Goal: Find specific page/section: Find specific page/section

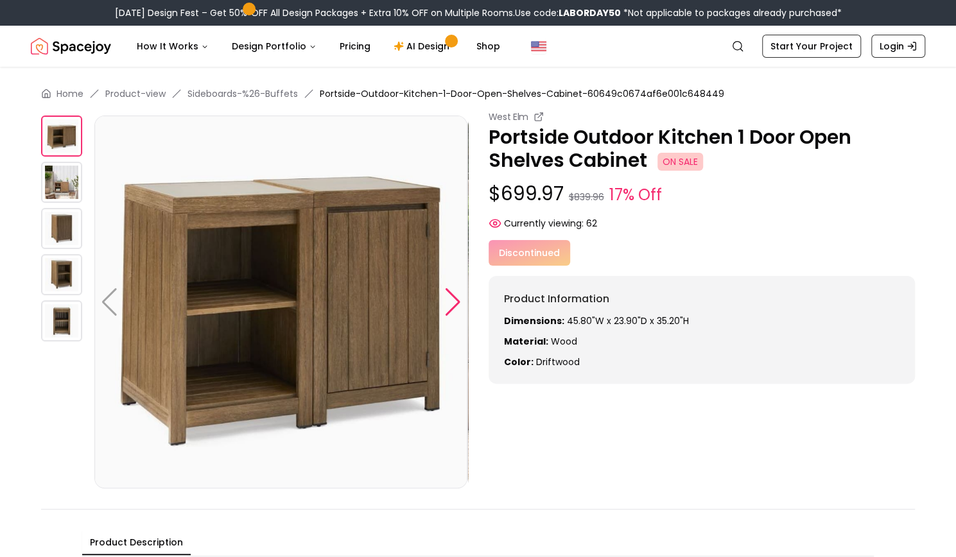
click at [451, 300] on div at bounding box center [452, 302] width 17 height 28
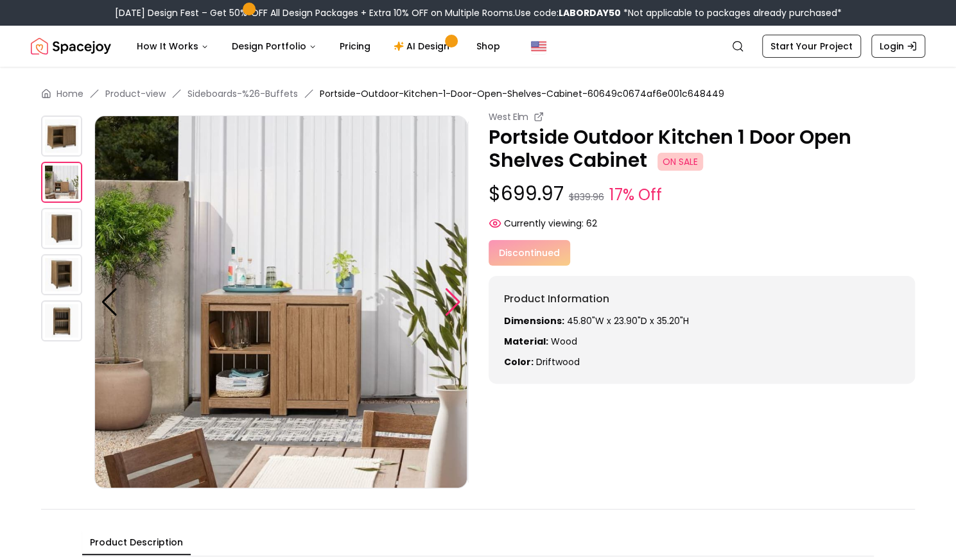
click at [451, 300] on div at bounding box center [452, 302] width 17 height 28
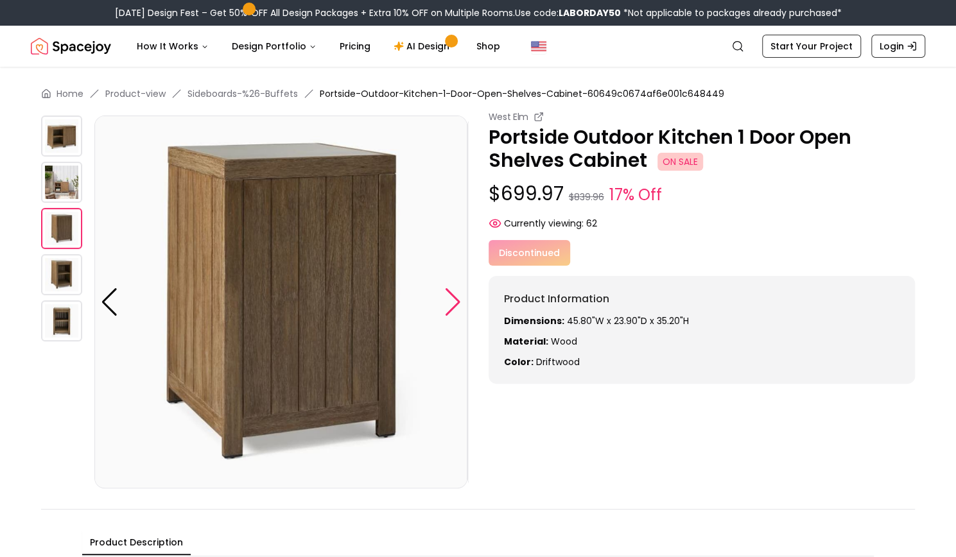
click at [447, 314] on div at bounding box center [452, 302] width 17 height 28
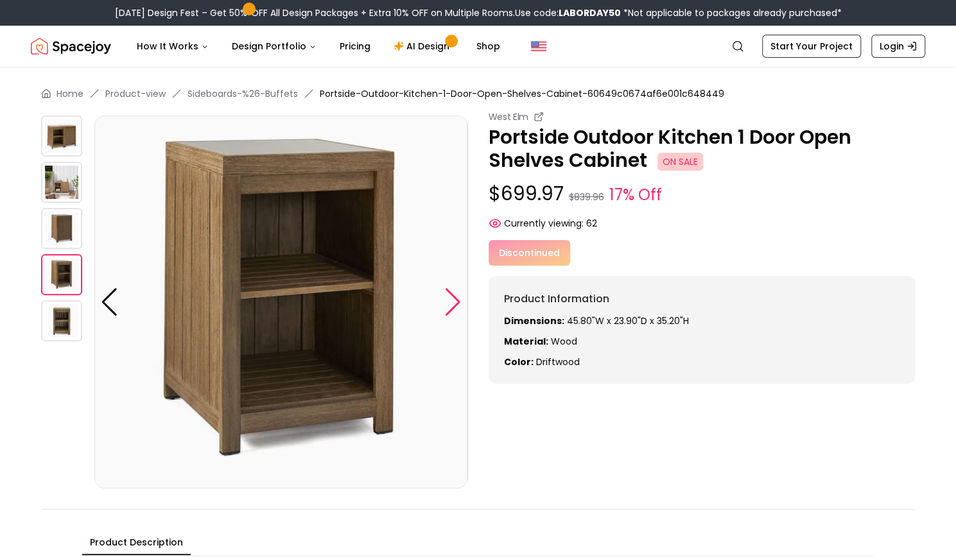
click at [447, 314] on div at bounding box center [452, 302] width 17 height 28
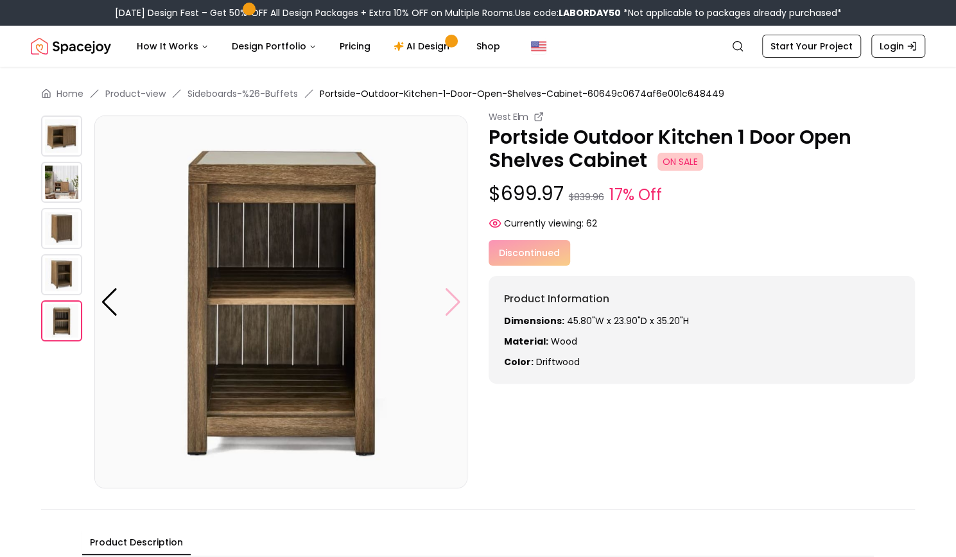
click at [447, 314] on img at bounding box center [280, 302] width 373 height 373
click at [60, 186] on img at bounding box center [61, 182] width 41 height 41
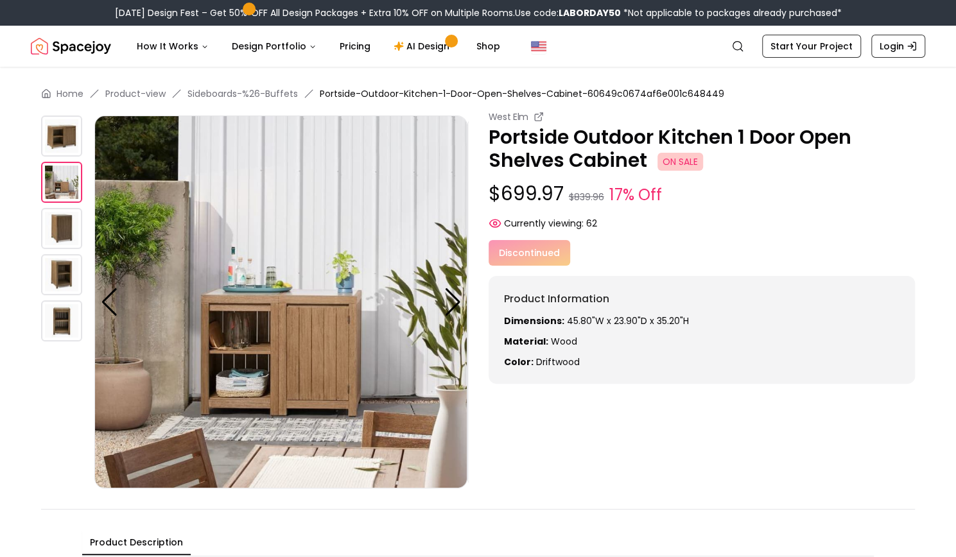
click at [59, 136] on img at bounding box center [61, 136] width 41 height 41
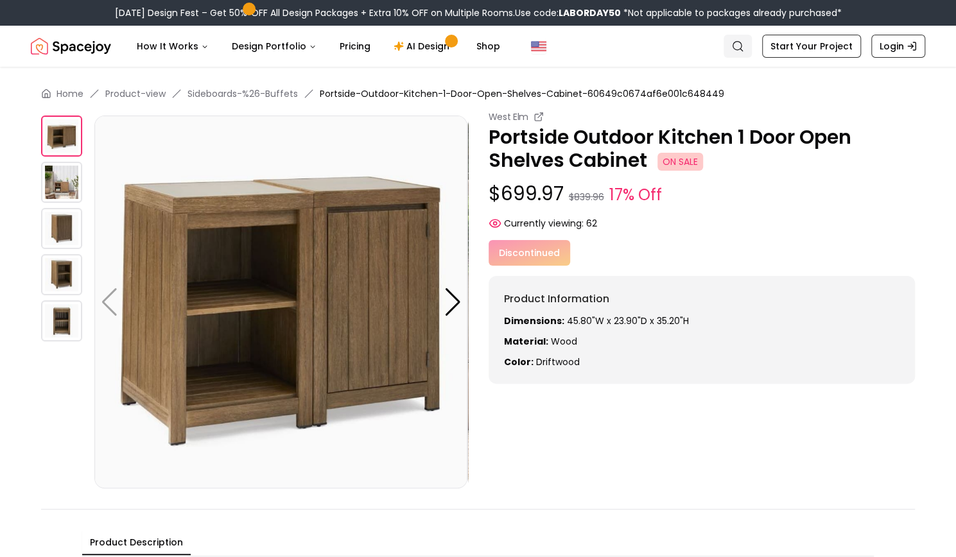
click at [743, 48] on icon "Global" at bounding box center [737, 46] width 13 height 13
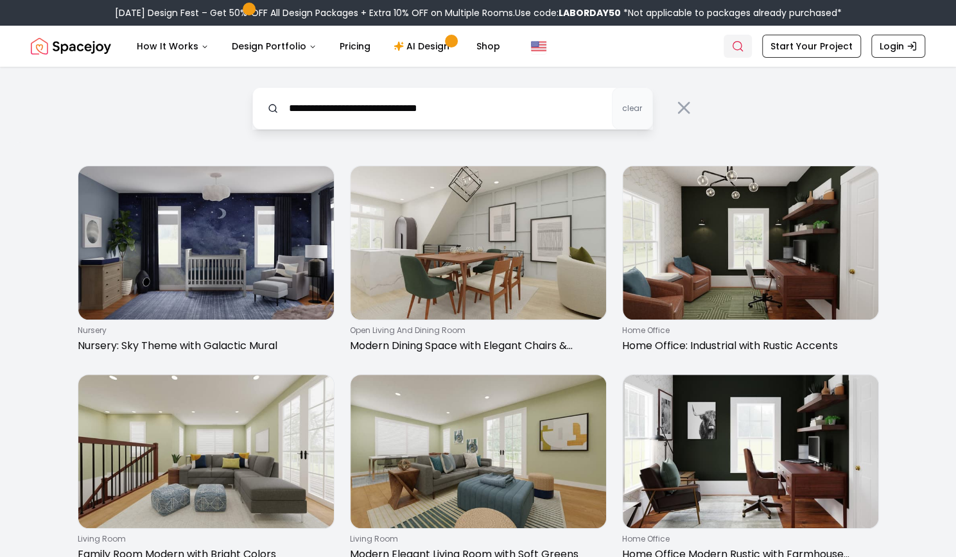
type input "**********"
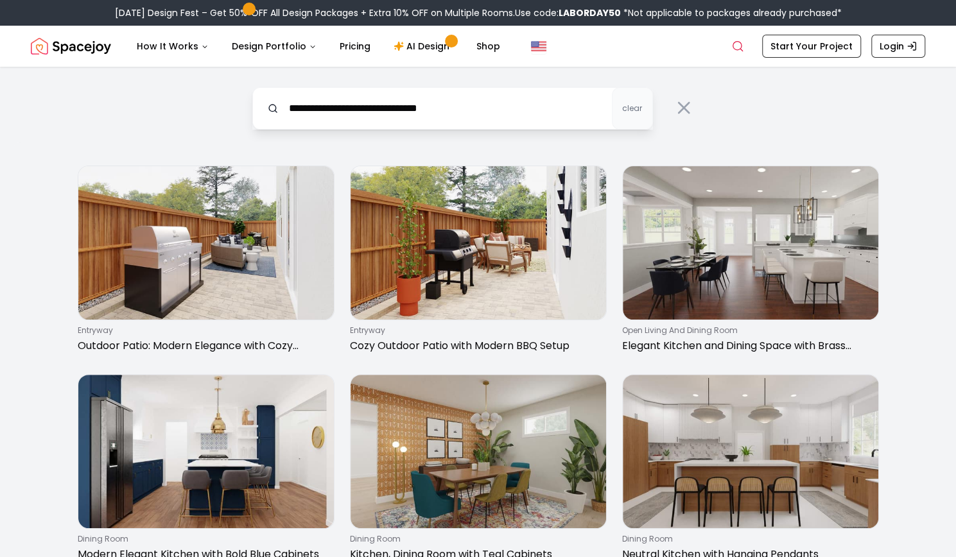
click at [609, 102] on input "**********" at bounding box center [452, 108] width 401 height 42
click at [619, 106] on button "clear" at bounding box center [632, 108] width 41 height 42
click at [392, 103] on input "text" at bounding box center [452, 108] width 401 height 42
